Goal: Information Seeking & Learning: Learn about a topic

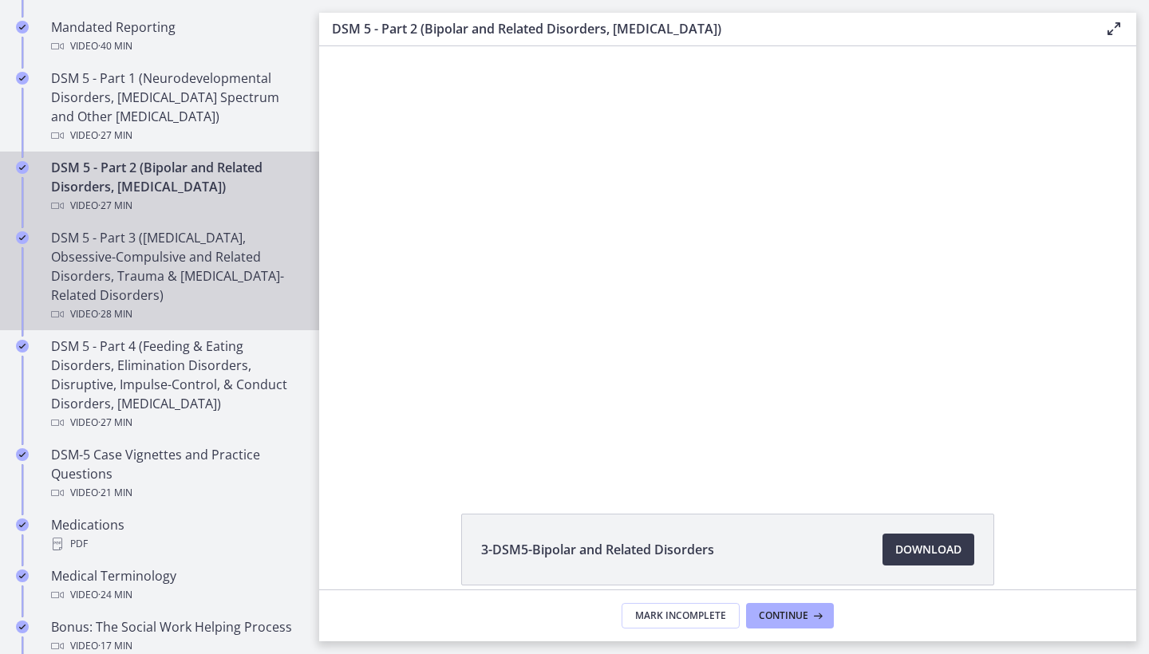
scroll to position [724, 0]
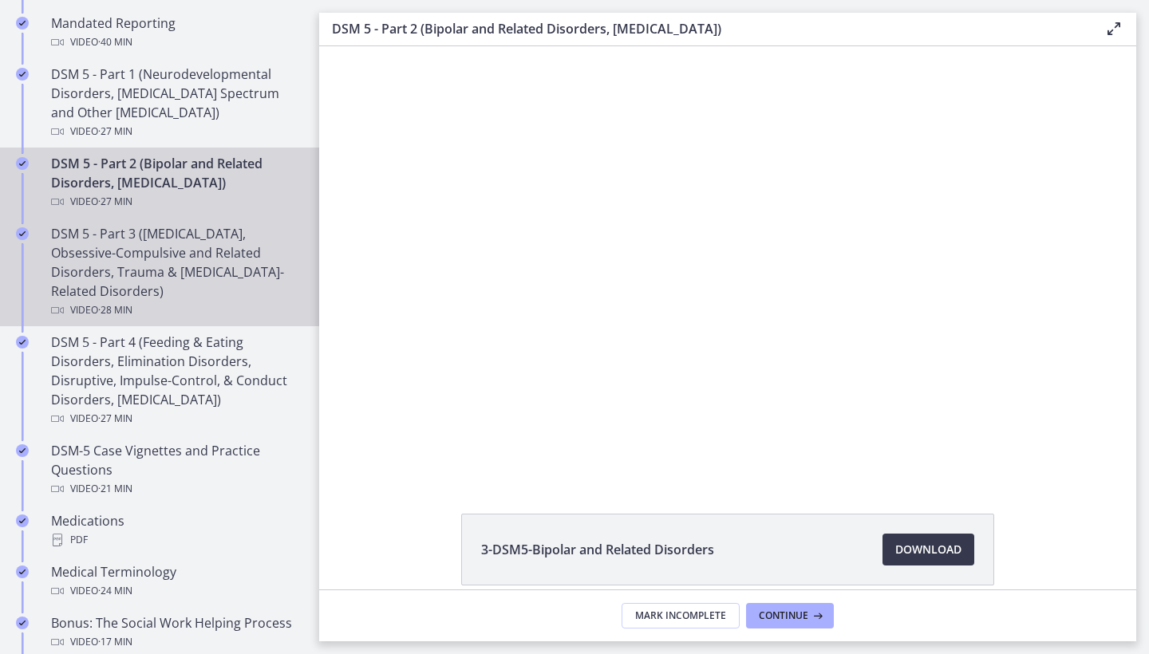
click at [223, 268] on div "DSM 5 - Part 3 ([MEDICAL_DATA], Obsessive-Compulsive and Related Disorders, Tra…" at bounding box center [175, 272] width 249 height 96
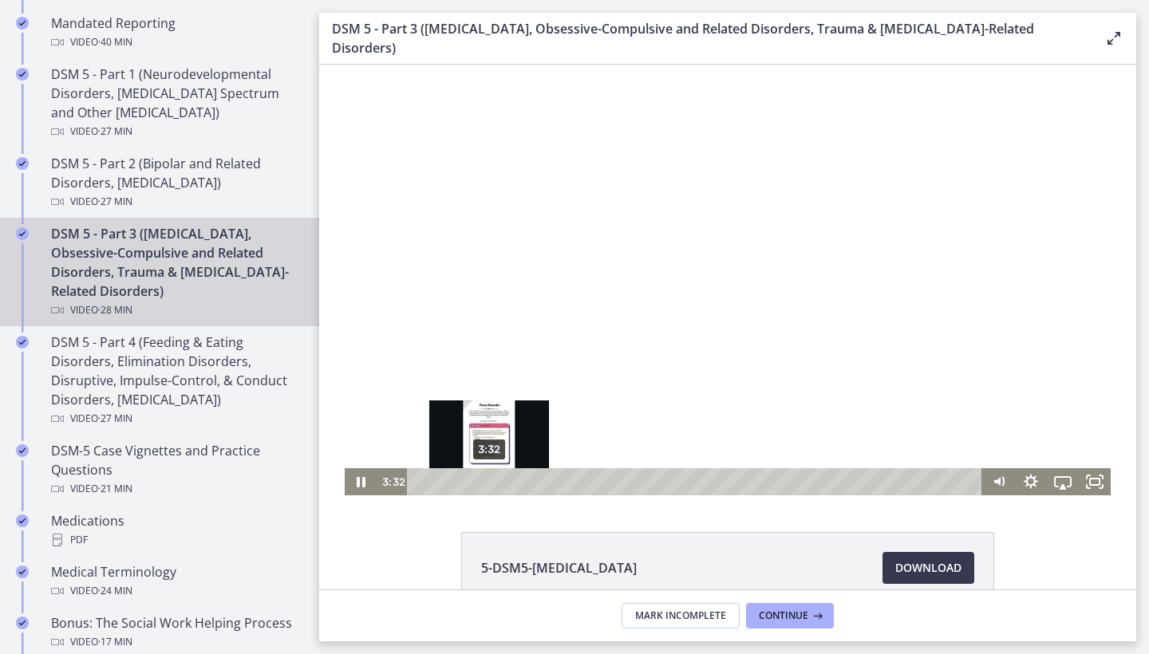
drag, startPoint x: 957, startPoint y: 482, endPoint x: 492, endPoint y: 483, distance: 464.3
click at [492, 483] on div "Playbar" at bounding box center [488, 481] width 9 height 9
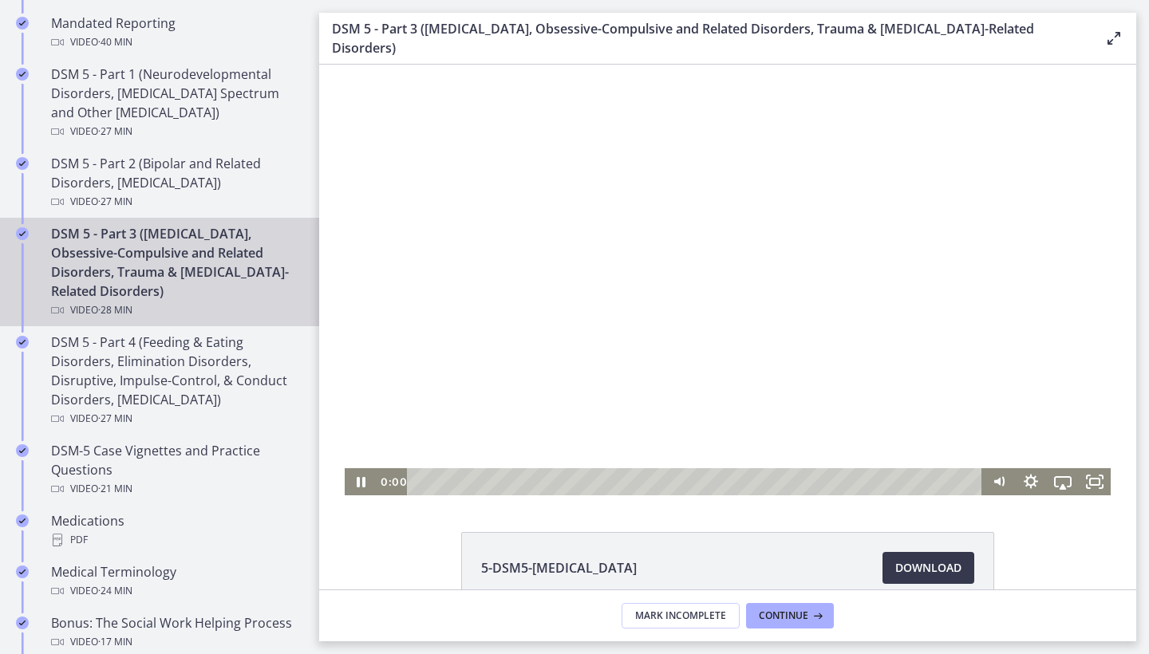
drag, startPoint x: 495, startPoint y: 483, endPoint x: 405, endPoint y: 485, distance: 89.4
click at [405, 485] on div "0:00 0:00" at bounding box center [680, 481] width 606 height 27
click at [1026, 483] on icon "Show settings menu" at bounding box center [1031, 481] width 18 height 18
click at [1043, 429] on span "Speed" at bounding box center [1043, 427] width 40 height 27
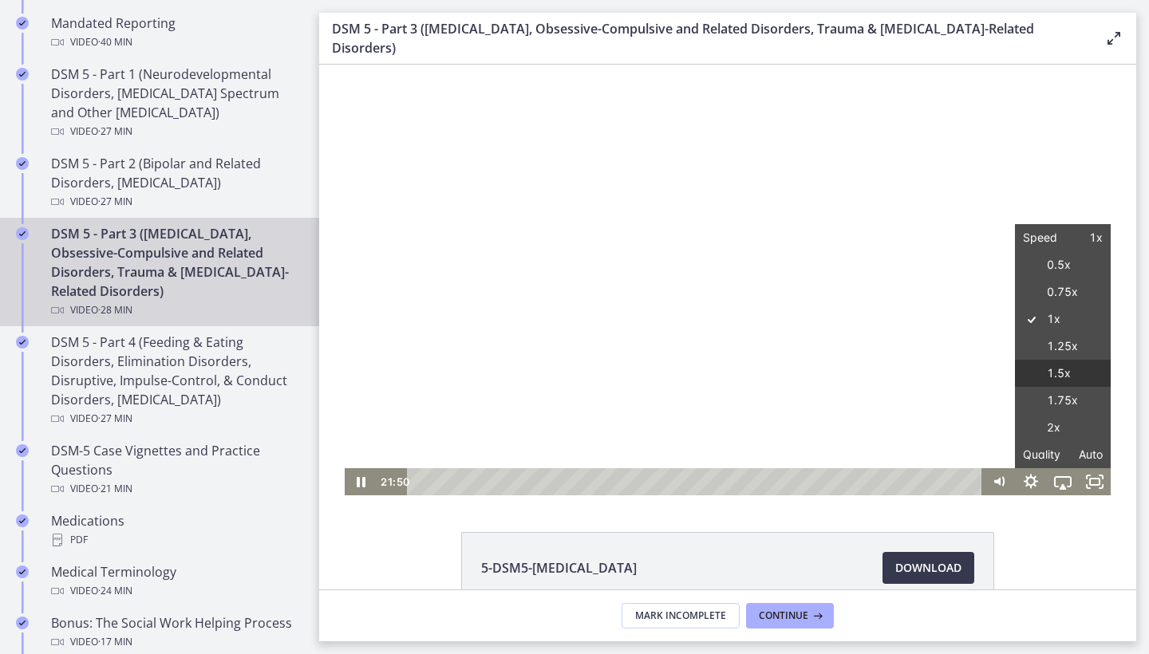
click at [1050, 374] on label "1.5x" at bounding box center [1063, 374] width 96 height 28
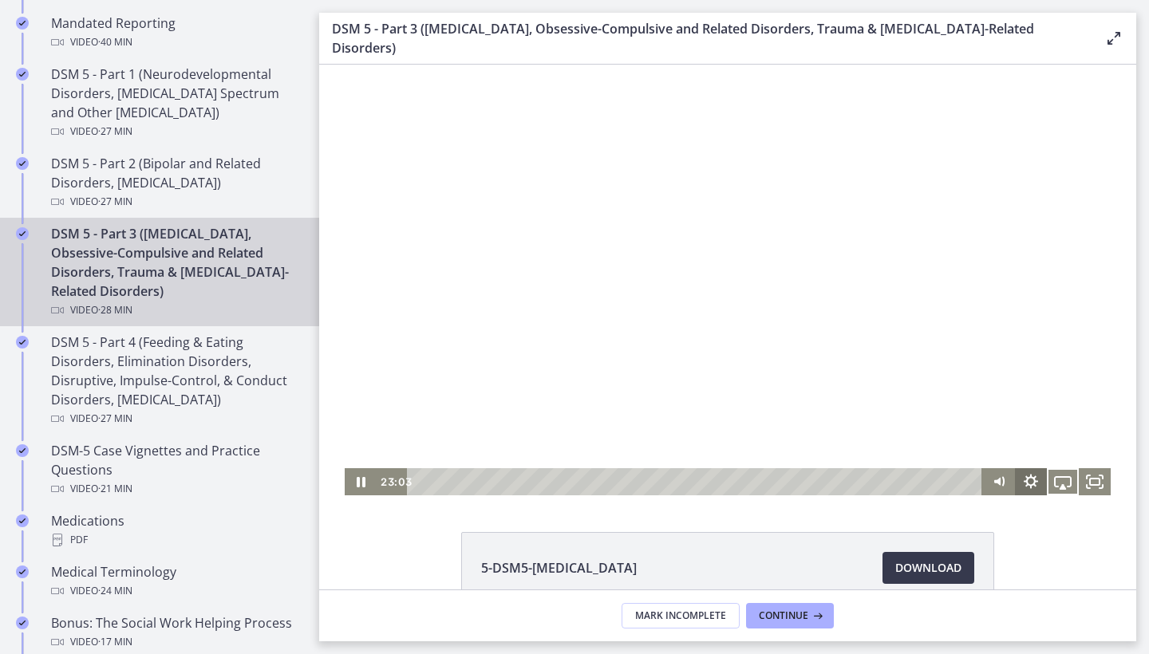
click at [1032, 487] on icon "Show settings menu" at bounding box center [1031, 481] width 14 height 14
click at [1039, 438] on span "Speed" at bounding box center [1043, 427] width 40 height 27
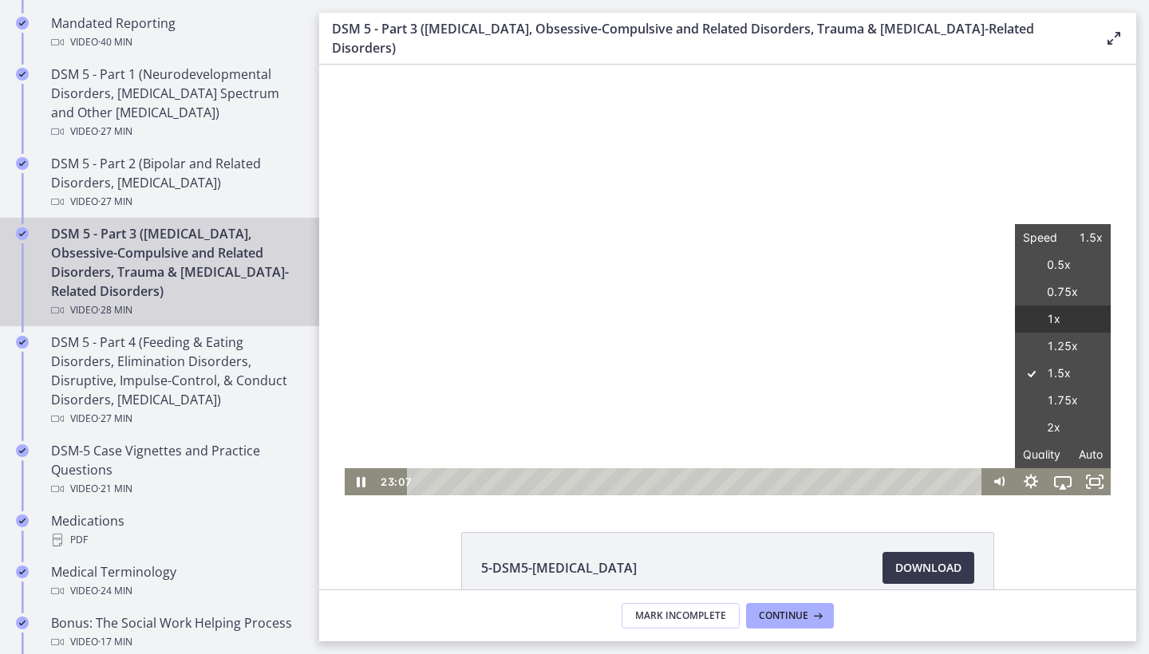
click at [1040, 314] on label "1x" at bounding box center [1063, 320] width 96 height 28
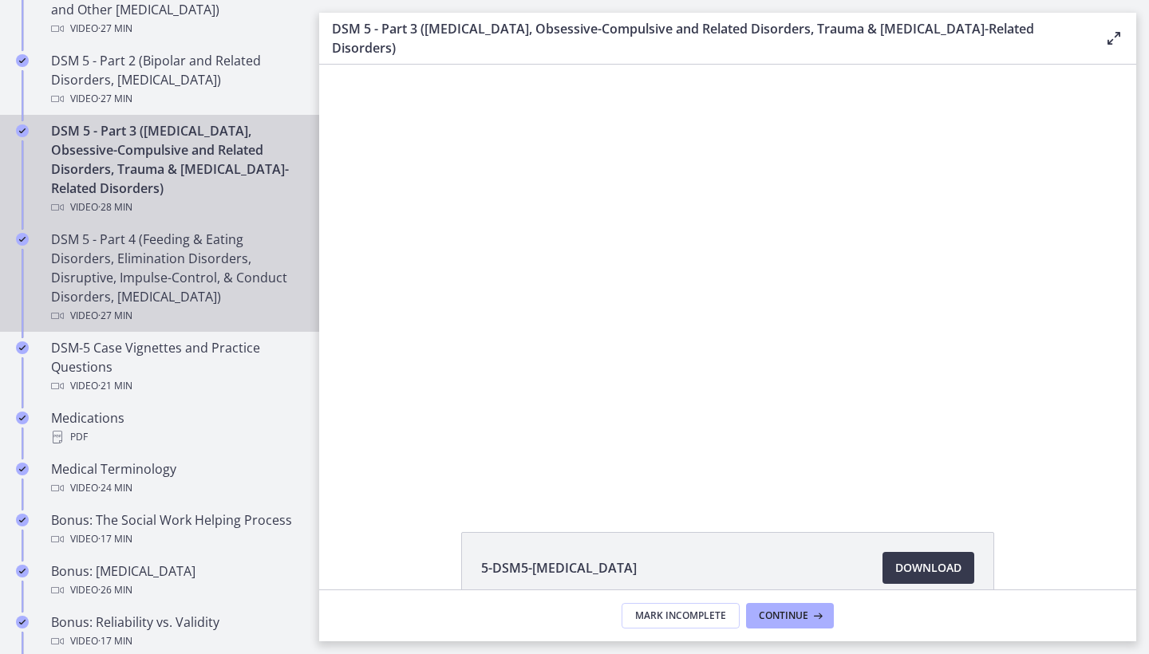
scroll to position [828, 0]
click at [170, 277] on div "DSM 5 - Part 4 (Feeding & Eating Disorders, Elimination Disorders, Disruptive, …" at bounding box center [175, 277] width 249 height 96
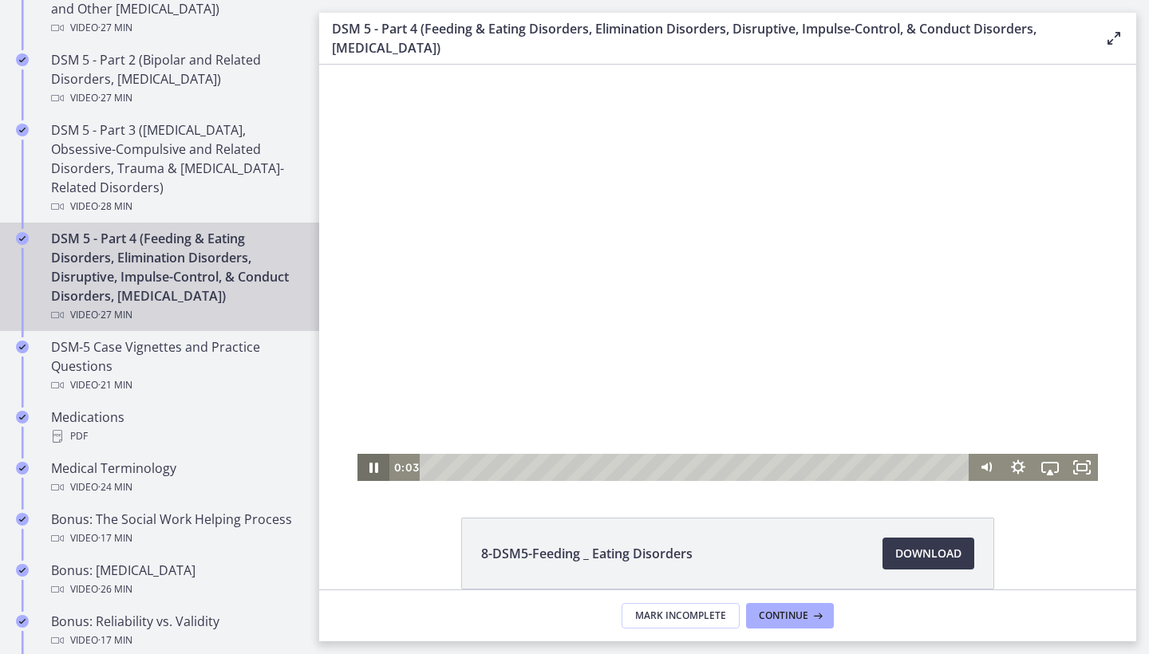
click at [374, 471] on icon "Pause" at bounding box center [373, 467] width 32 height 27
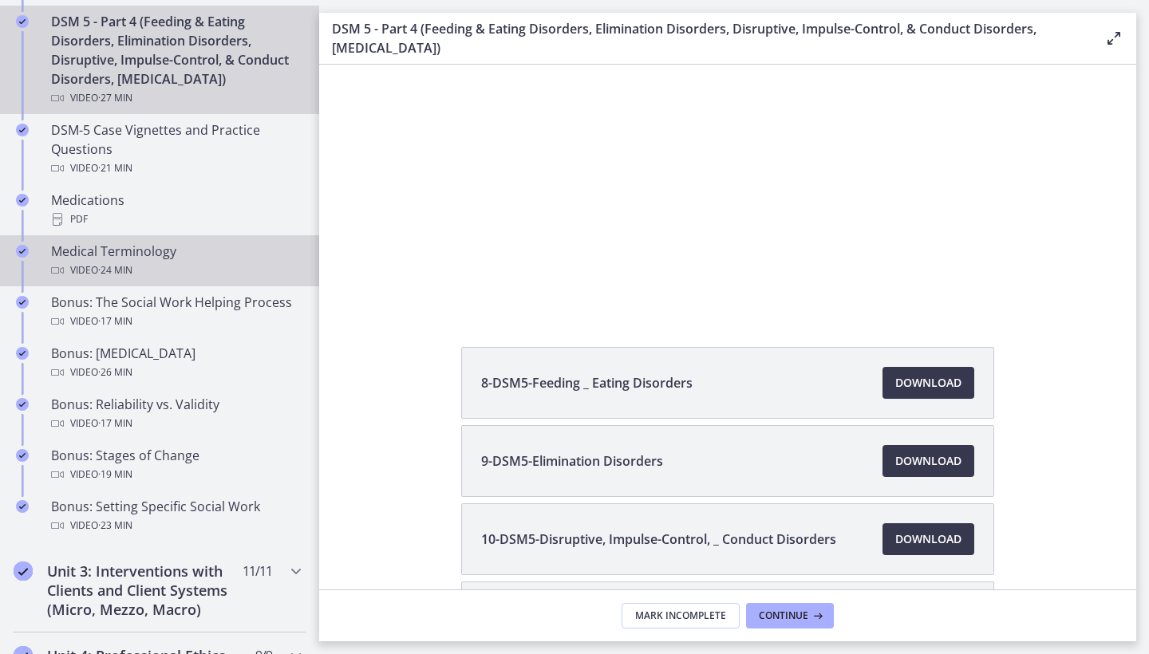
scroll to position [1042, 0]
